Goal: Task Accomplishment & Management: Use online tool/utility

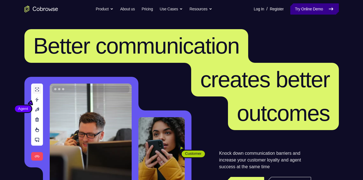
click at [300, 6] on link "Try Online Demo" at bounding box center [314, 8] width 48 height 11
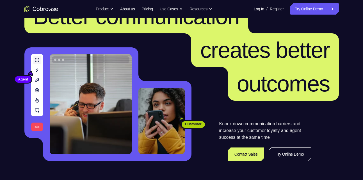
scroll to position [30, 0]
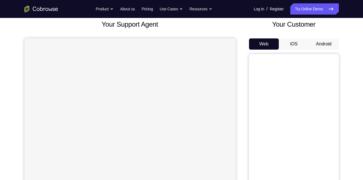
click at [318, 45] on button "Android" at bounding box center [324, 43] width 30 height 11
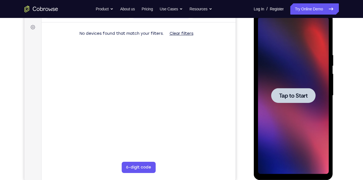
click at [299, 94] on span "Tap to Start" at bounding box center [293, 96] width 29 height 6
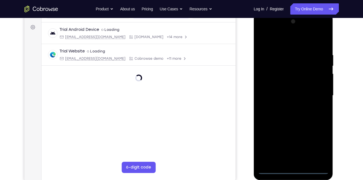
click at [293, 169] on div at bounding box center [293, 95] width 71 height 157
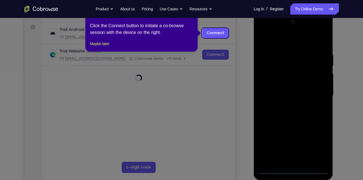
drag, startPoint x: 320, startPoint y: 143, endPoint x: 246, endPoint y: 63, distance: 109.1
click at [246, 63] on icon at bounding box center [183, 90] width 367 height 180
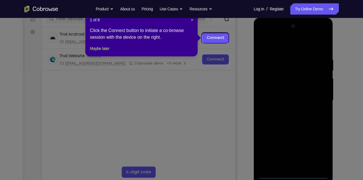
scroll to position [75, 0]
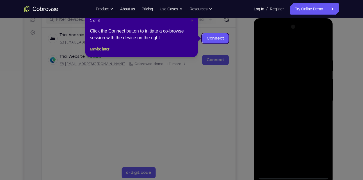
drag, startPoint x: 192, startPoint y: 19, endPoint x: 193, endPoint y: 40, distance: 20.5
click at [192, 19] on span "×" at bounding box center [192, 20] width 2 height 4
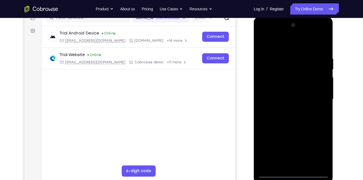
scroll to position [77, 0]
click at [315, 143] on div at bounding box center [293, 98] width 71 height 157
click at [317, 147] on div at bounding box center [293, 98] width 71 height 157
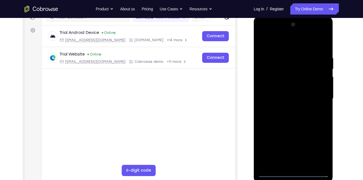
click at [317, 147] on div at bounding box center [293, 98] width 71 height 157
click at [264, 35] on div at bounding box center [293, 98] width 71 height 157
click at [319, 98] on div at bounding box center [293, 98] width 71 height 157
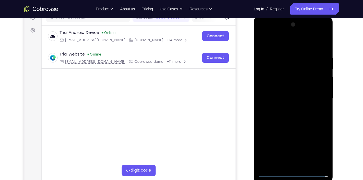
click at [315, 94] on div at bounding box center [293, 98] width 71 height 157
click at [316, 97] on div at bounding box center [293, 98] width 71 height 157
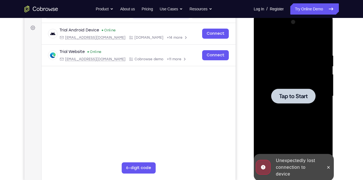
scroll to position [79, 0]
